Goal: Task Accomplishment & Management: Complete application form

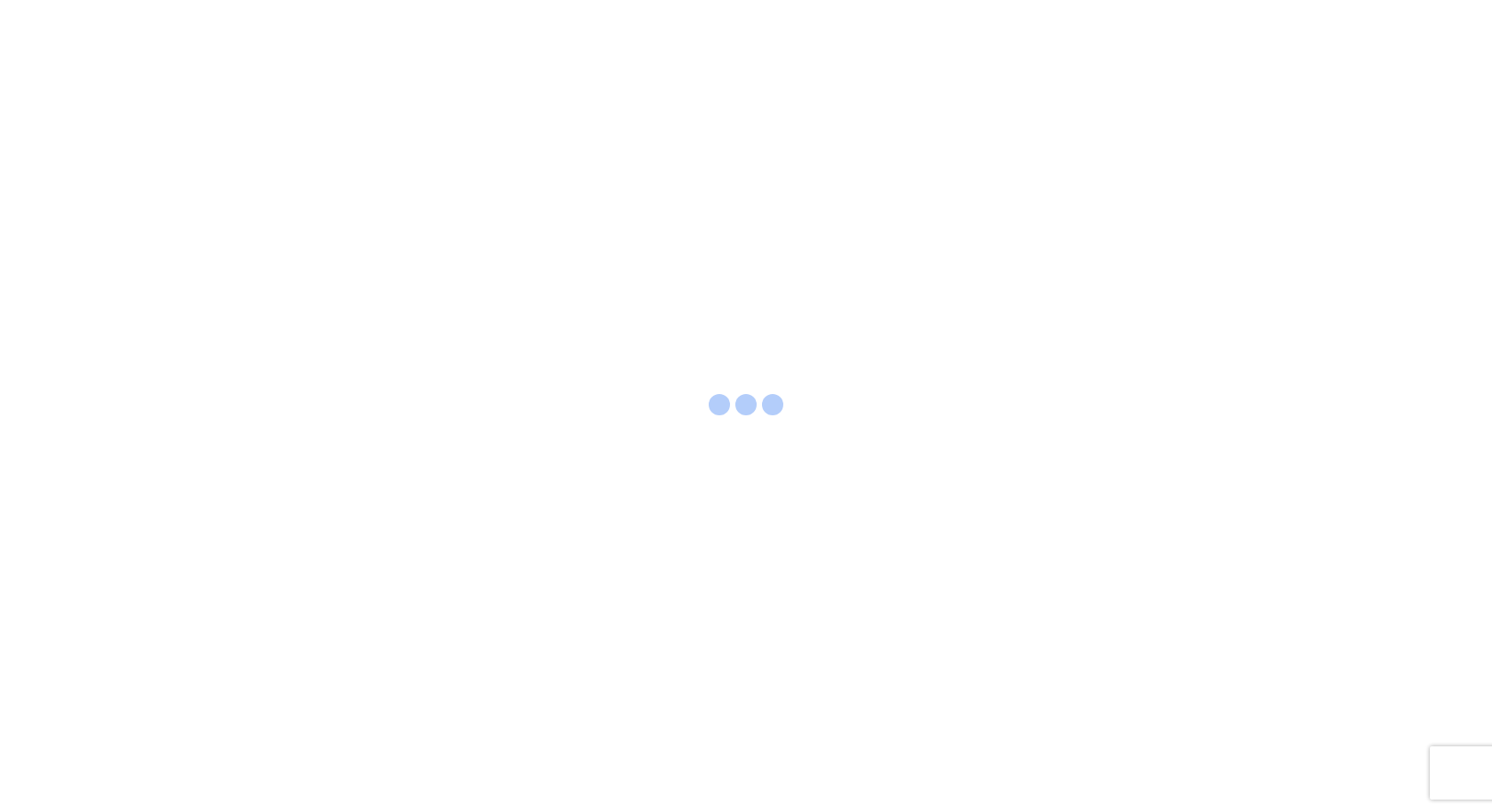
select select "FULL"
select select "LBS"
select select "IN"
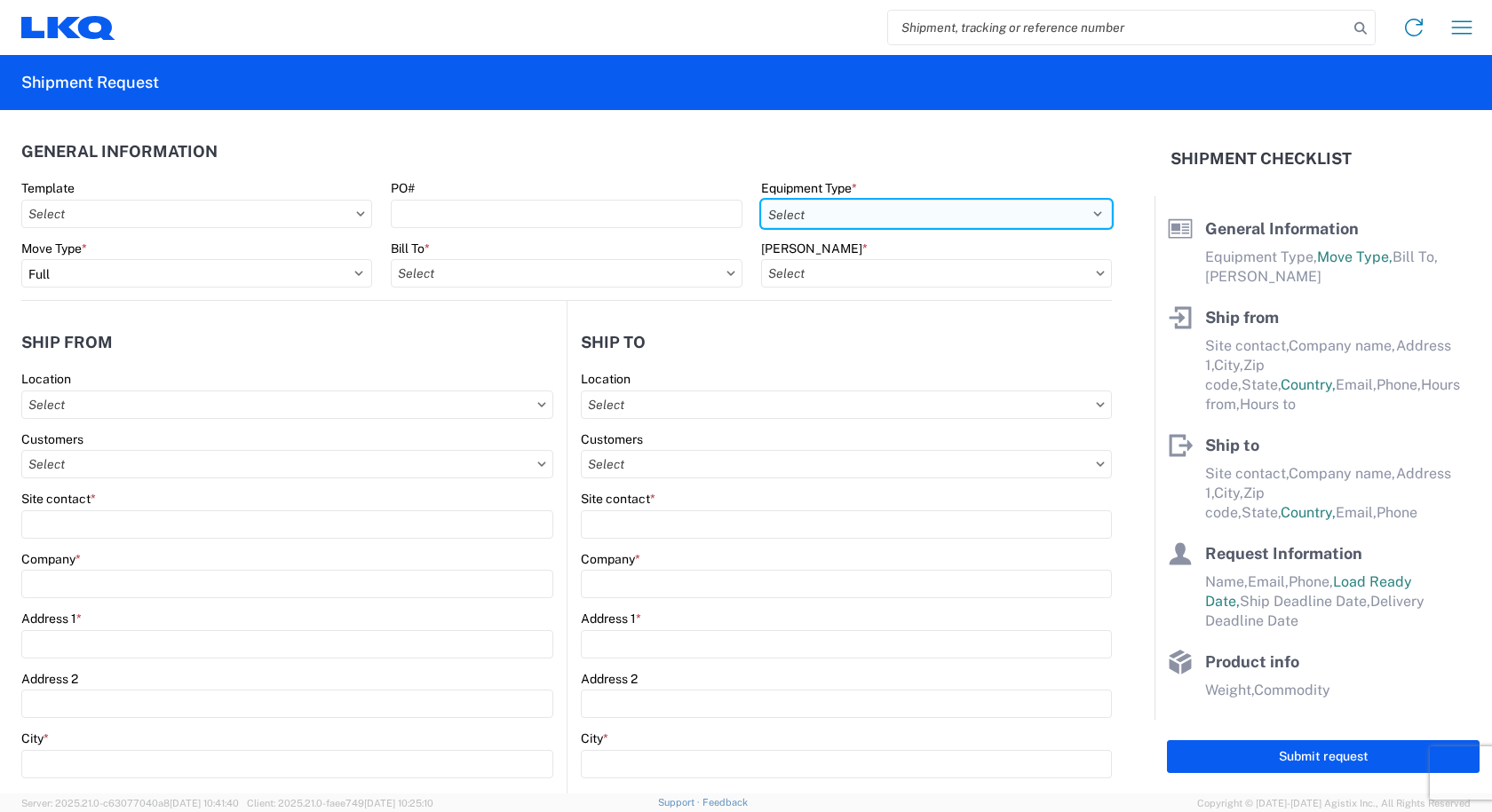
click at [905, 208] on select "Select 53’ Dry Van Flatbed Dropdeck (van) Lowboy (flatbed) Rail" at bounding box center [936, 214] width 350 height 29
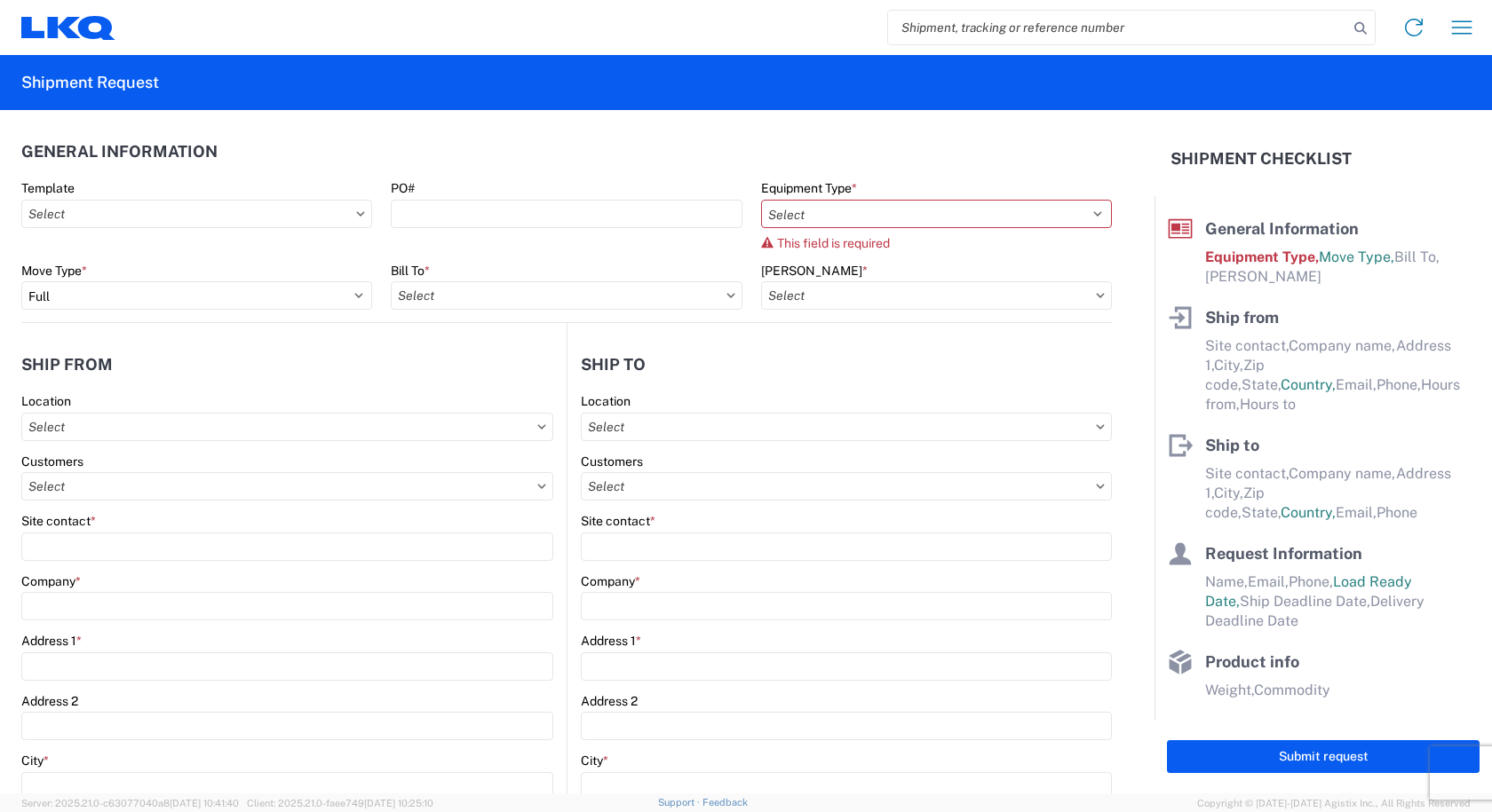
click at [970, 23] on input "search" at bounding box center [1117, 28] width 460 height 34
type input "57124836"
